Goal: Task Accomplishment & Management: Manage account settings

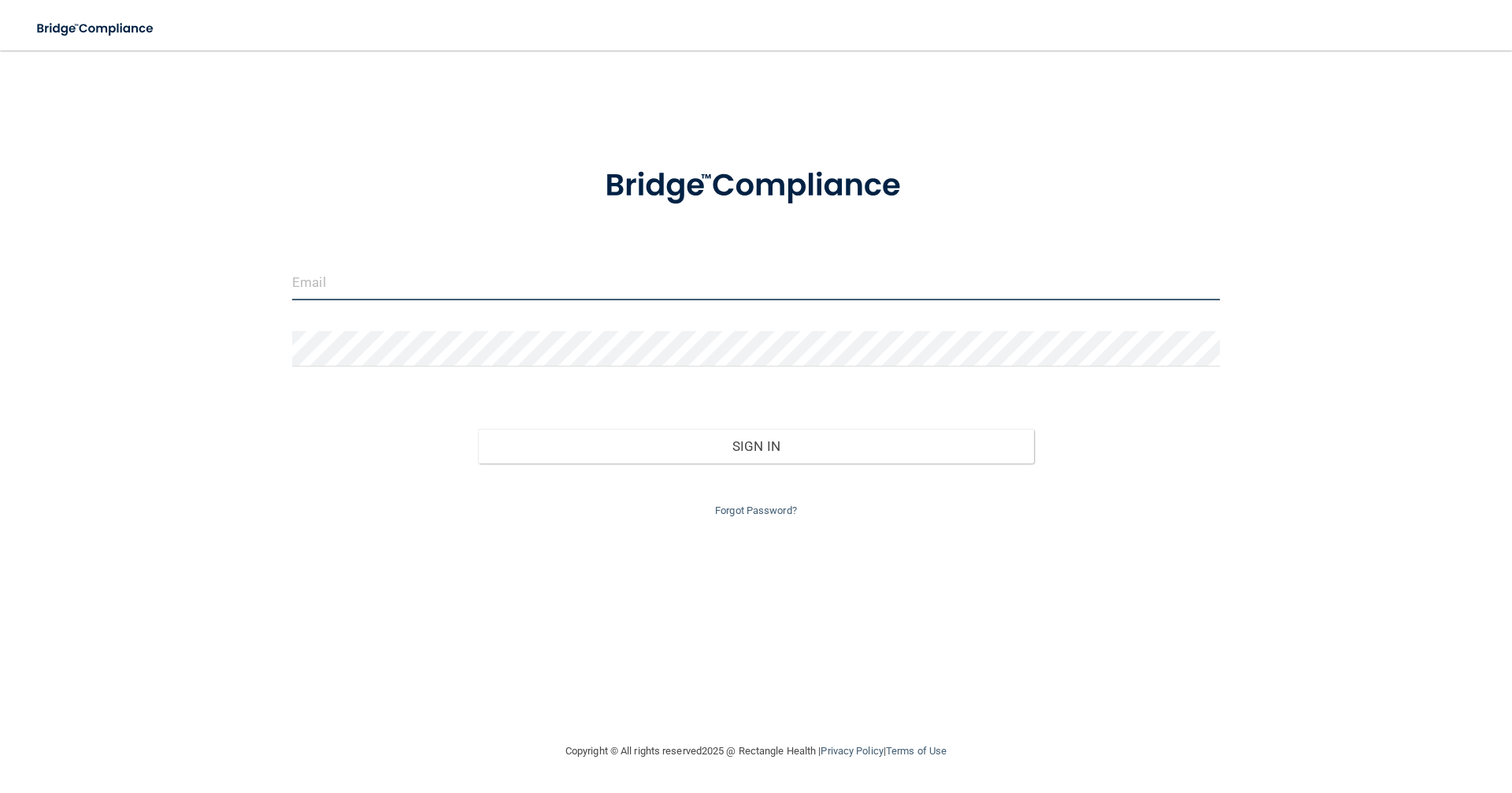
click at [359, 269] on input "email" at bounding box center [756, 283] width 928 height 36
type input "[PERSON_NAME][EMAIL_ADDRESS][DOMAIN_NAME]"
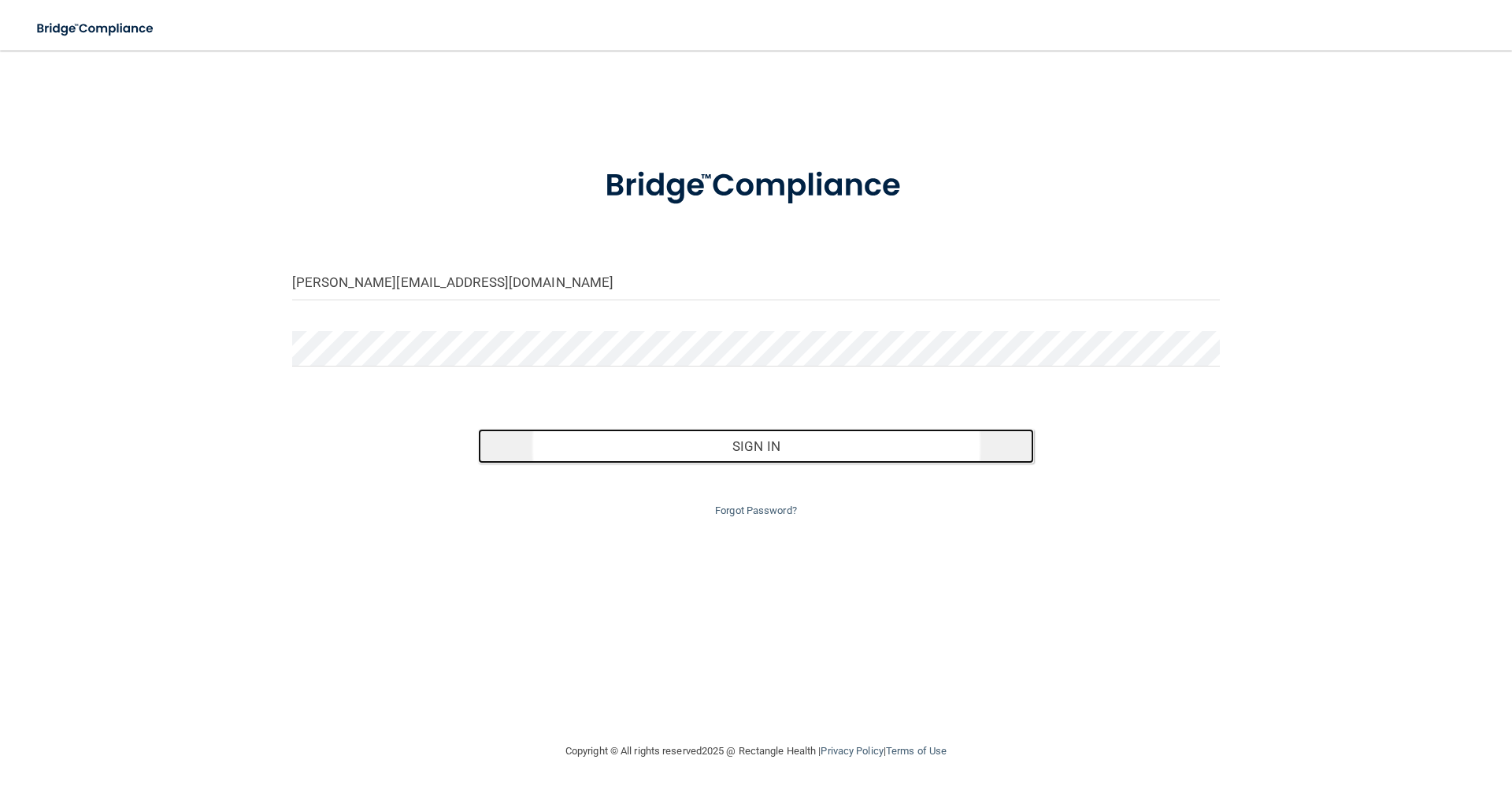
click at [780, 448] on button "Sign In" at bounding box center [757, 446] width 557 height 35
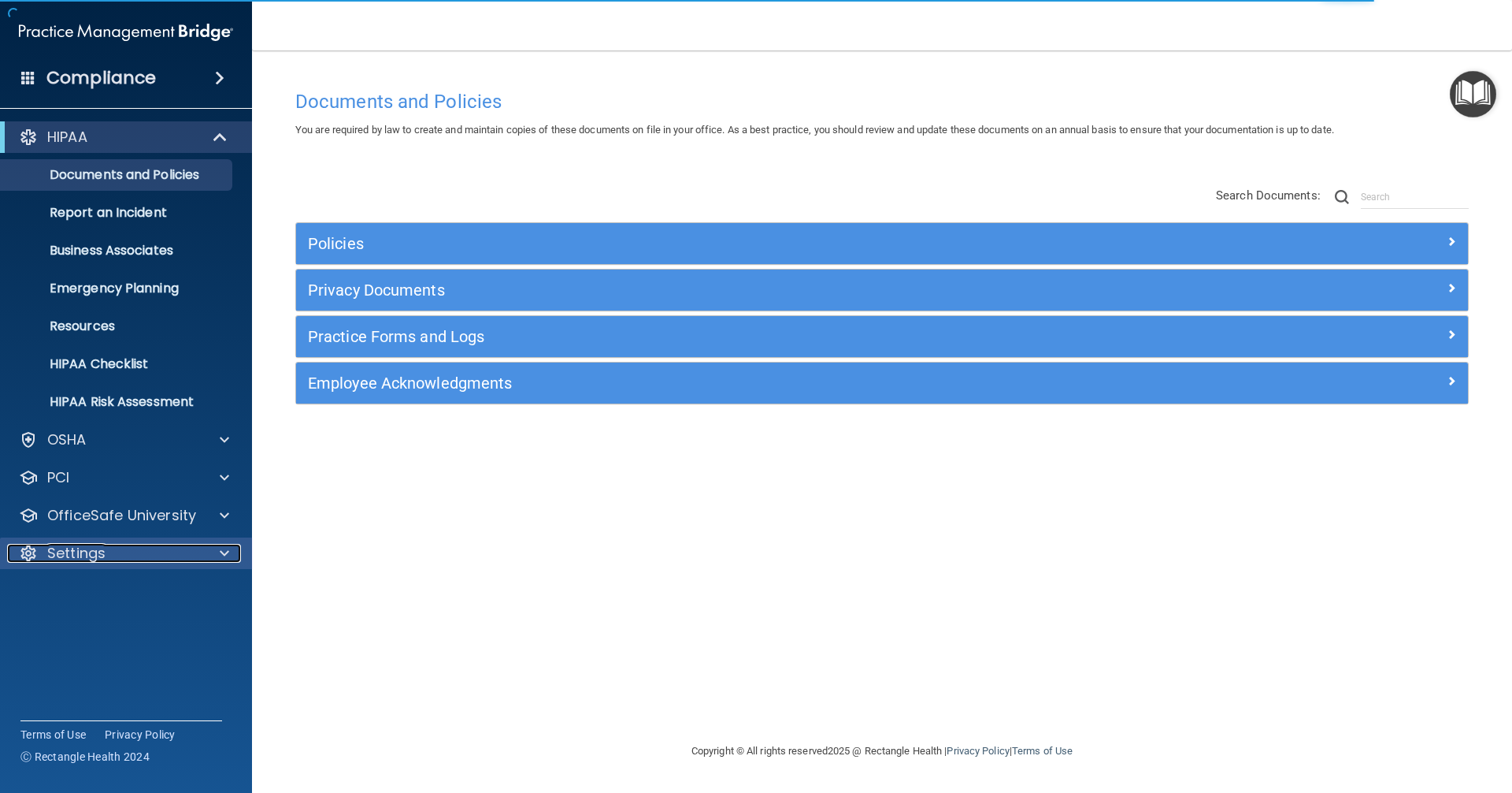
click at [153, 549] on div "Settings" at bounding box center [104, 553] width 195 height 19
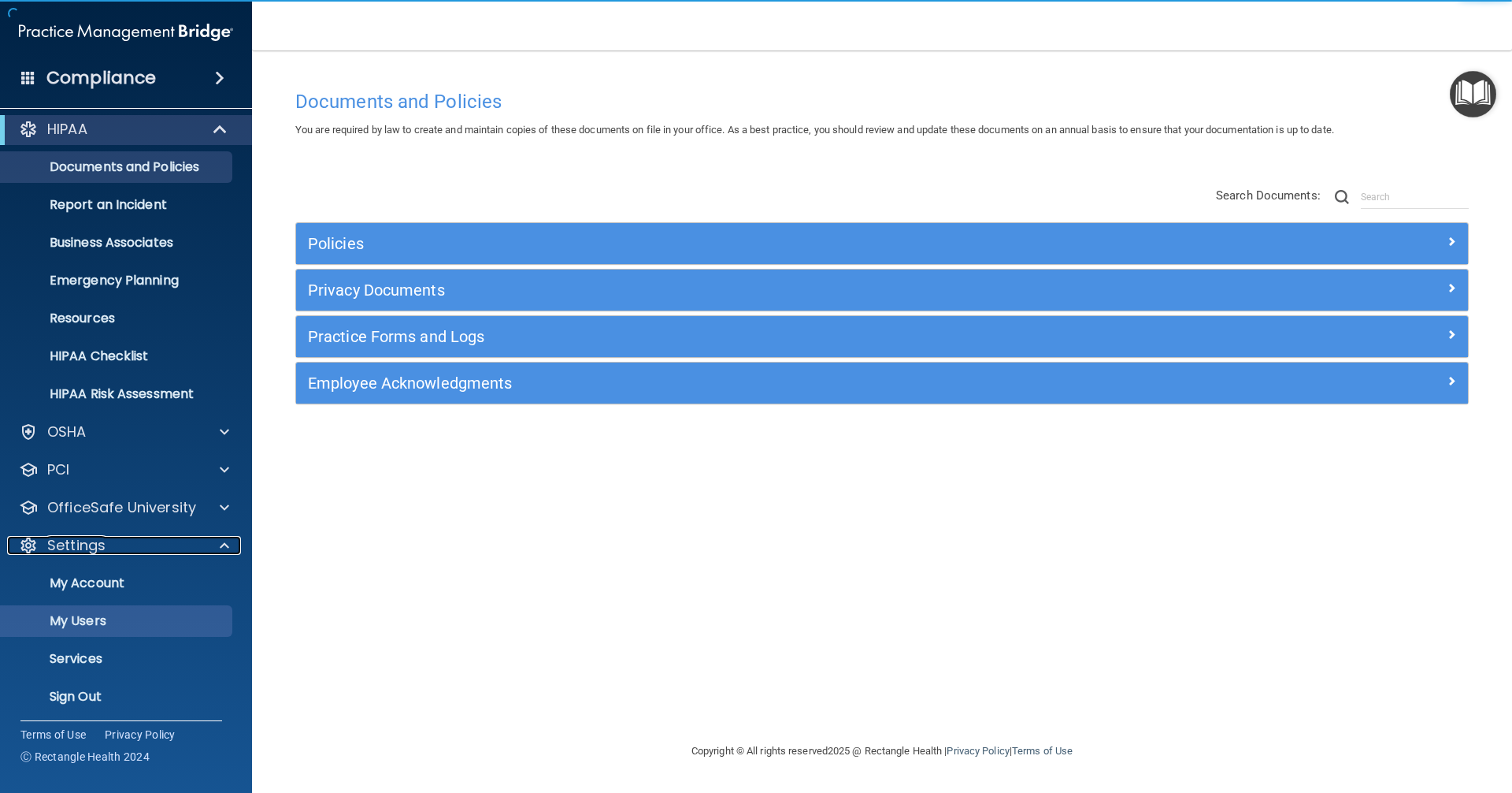
scroll to position [13, 0]
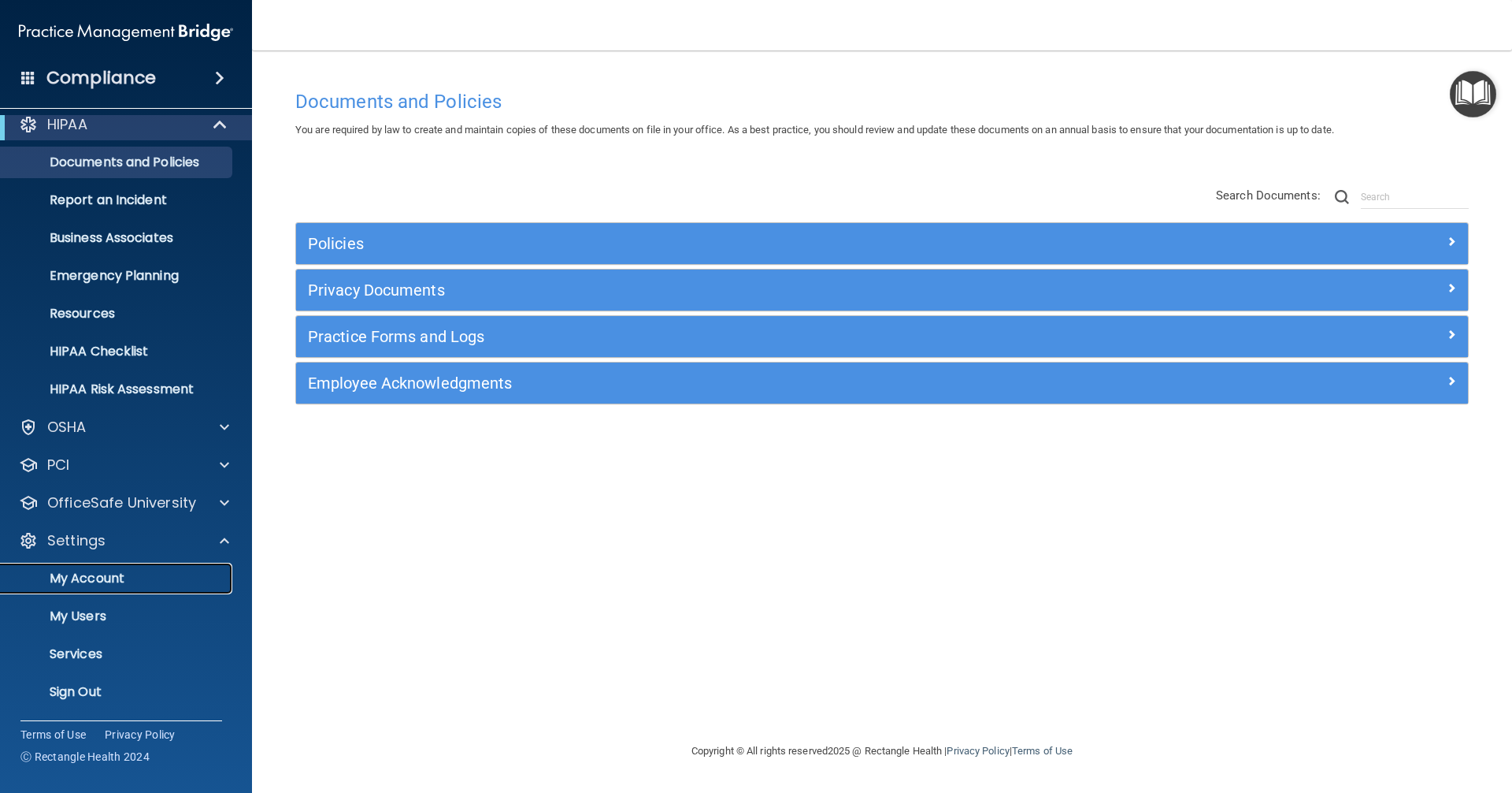
click at [122, 586] on p "My Account" at bounding box center [118, 579] width 215 height 16
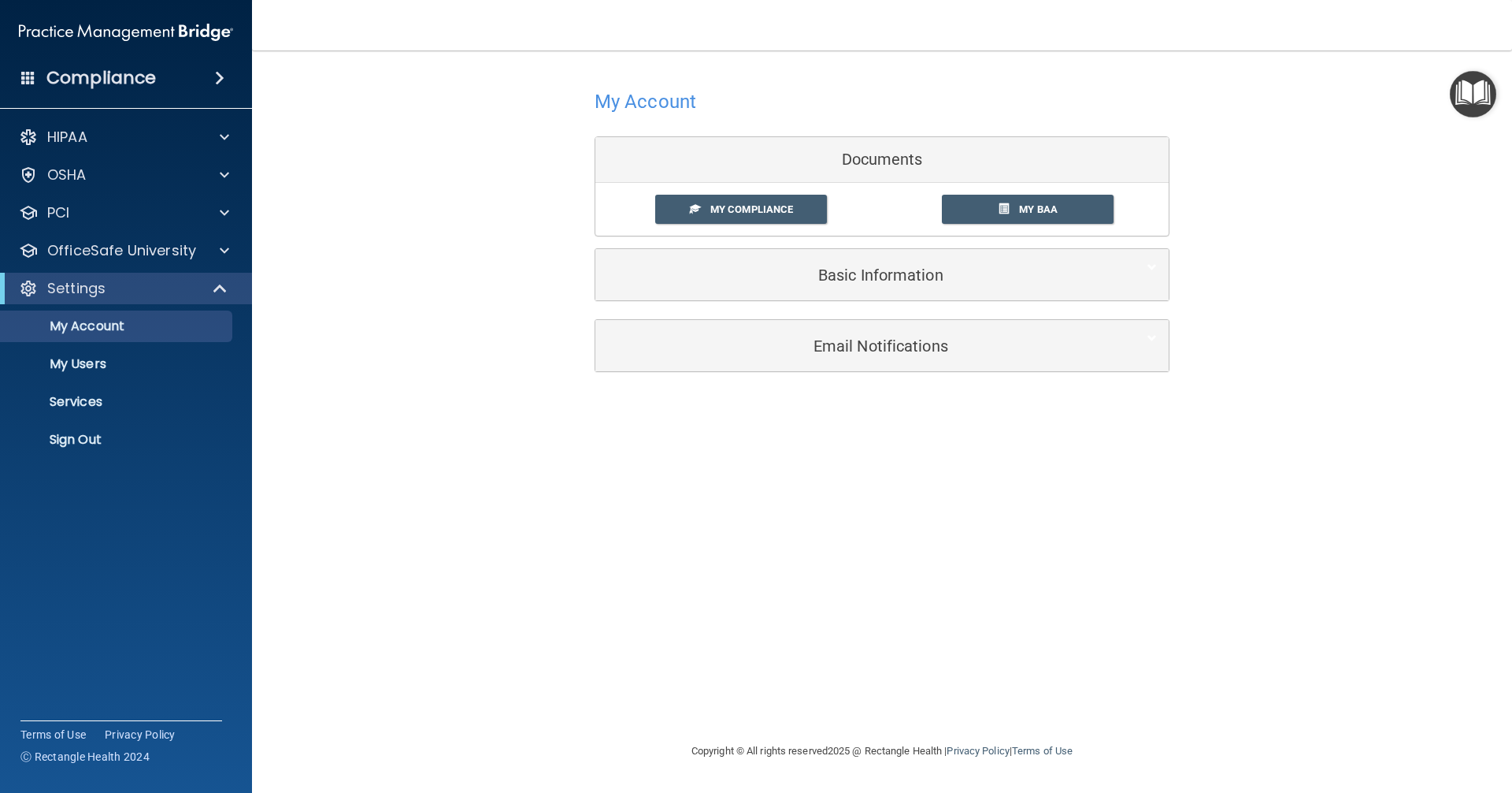
click at [141, 73] on h4 "Compliance" at bounding box center [101, 78] width 110 height 22
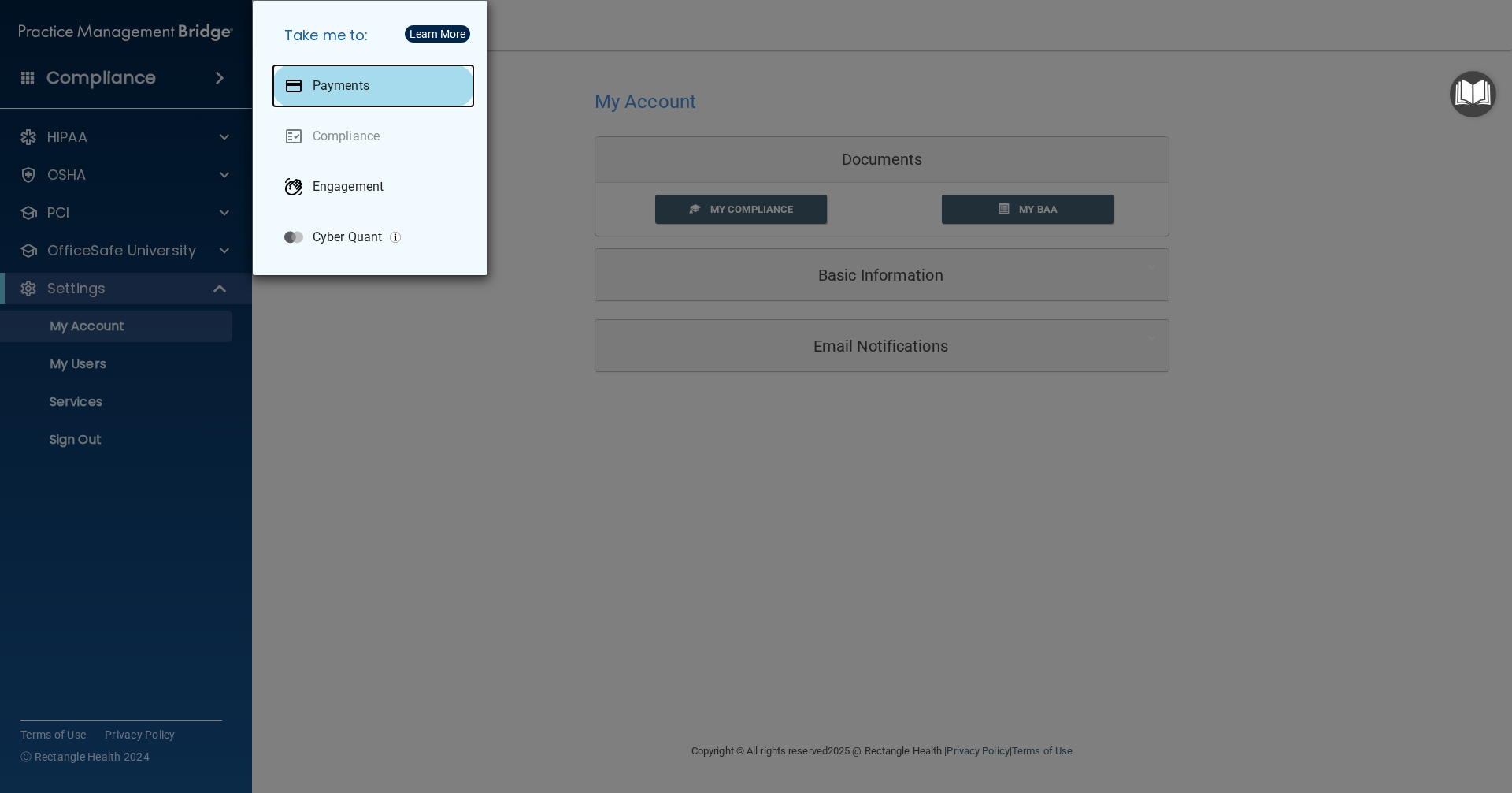
click at [337, 90] on p "Payments" at bounding box center [341, 86] width 57 height 16
